Goal: Task Accomplishment & Management: Manage account settings

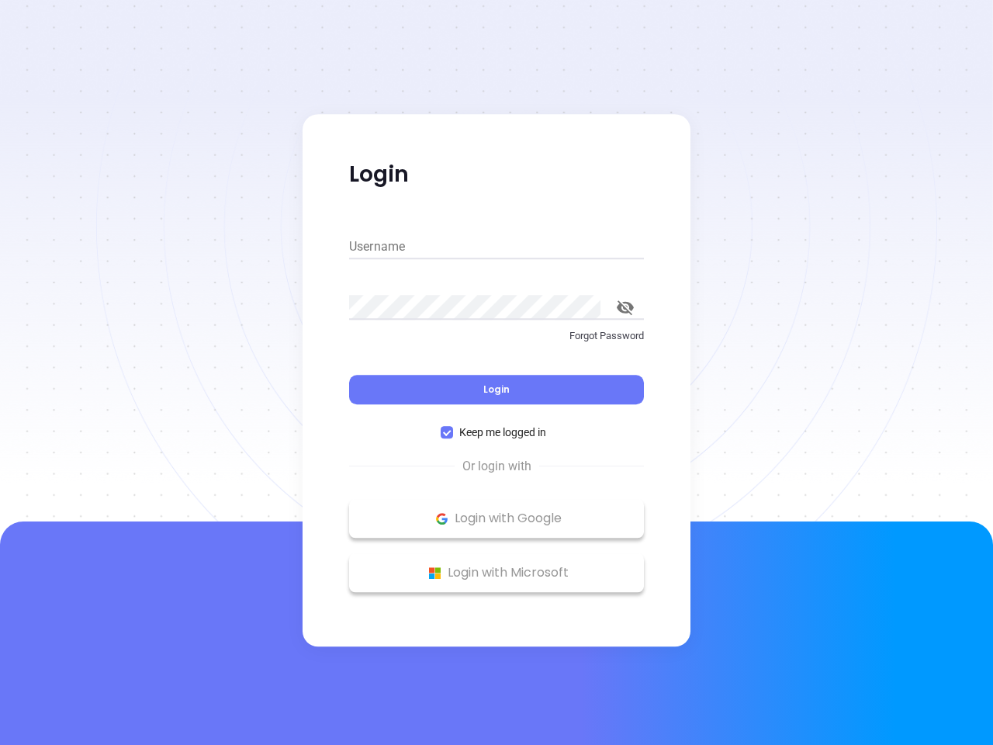
click at [497, 372] on div "Login" at bounding box center [496, 380] width 295 height 48
click at [497, 247] on input "Username" at bounding box center [496, 246] width 295 height 25
click at [625, 307] on icon "toggle password visibility" at bounding box center [625, 307] width 17 height 15
click at [497, 390] on span "Login" at bounding box center [496, 389] width 26 height 13
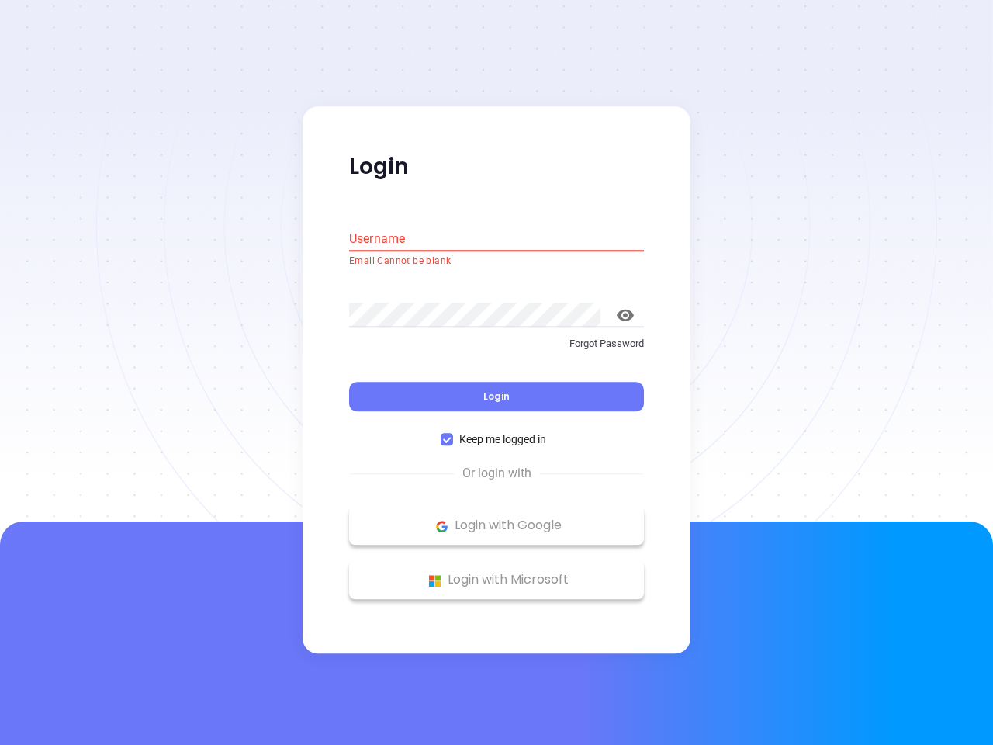
click at [497, 432] on span "Keep me logged in" at bounding box center [502, 439] width 99 height 17
click at [453, 434] on input "Keep me logged in" at bounding box center [447, 440] width 12 height 12
checkbox input "false"
click at [497, 518] on p "Login with Google" at bounding box center [496, 525] width 279 height 23
click at [497, 573] on p "Login with Microsoft" at bounding box center [496, 580] width 279 height 23
